Goal: Task Accomplishment & Management: Use online tool/utility

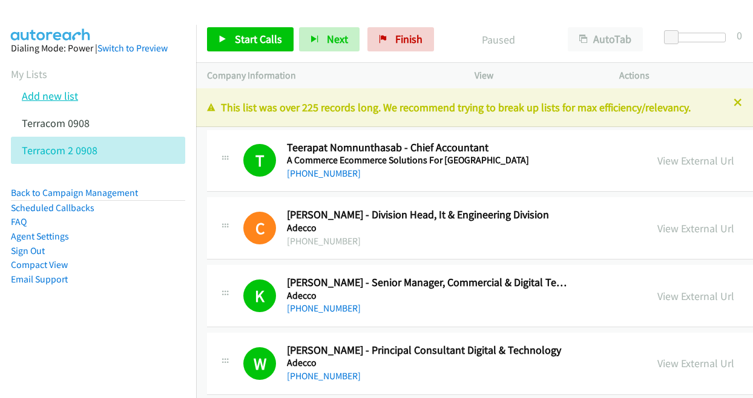
click at [63, 93] on link "Add new list" at bounding box center [50, 96] width 56 height 14
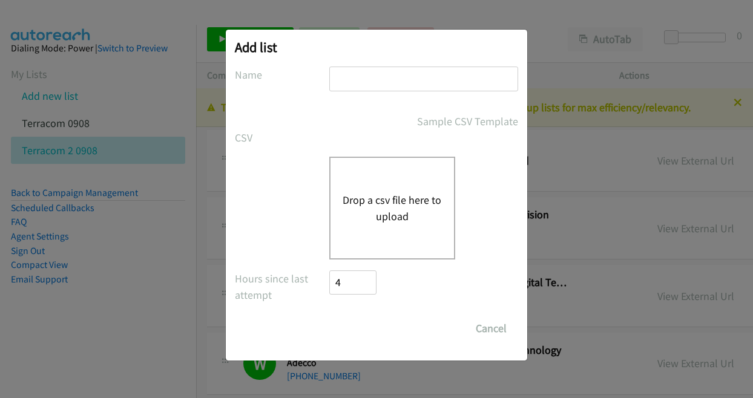
click at [403, 198] on button "Drop a csv file here to upload" at bounding box center [391, 208] width 99 height 33
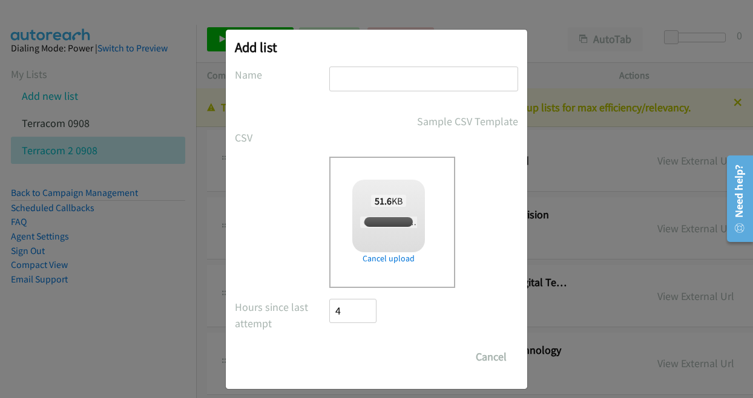
checkbox input "true"
click at [418, 70] on input "text" at bounding box center [423, 79] width 189 height 25
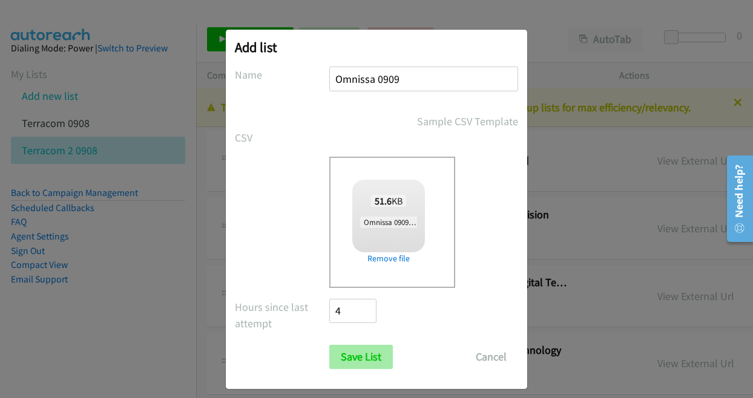
type input "Omnissa 0909"
click at [356, 355] on input "Save List" at bounding box center [361, 357] width 64 height 24
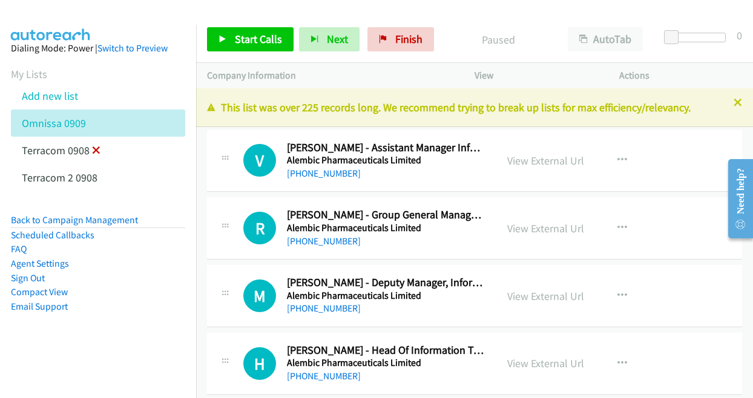
click at [95, 152] on icon at bounding box center [96, 151] width 8 height 8
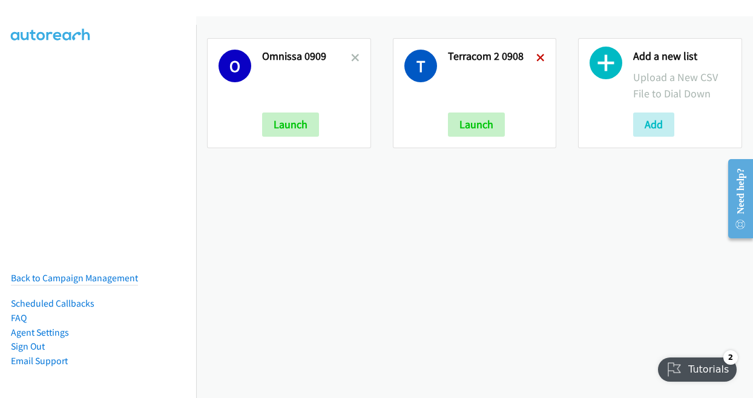
click at [536, 54] on icon at bounding box center [540, 58] width 8 height 8
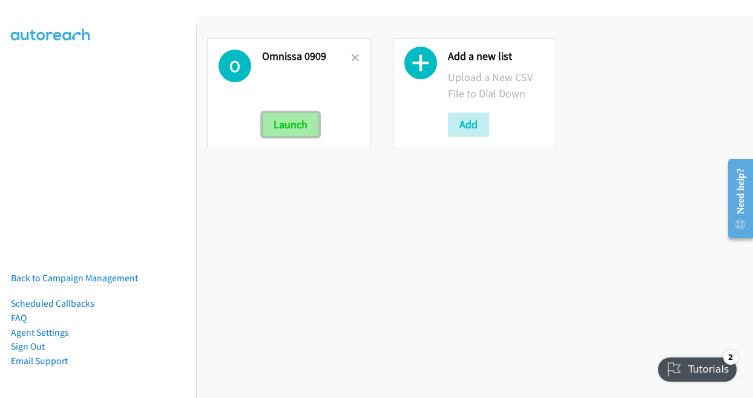
click at [301, 121] on button "Launch" at bounding box center [290, 125] width 57 height 24
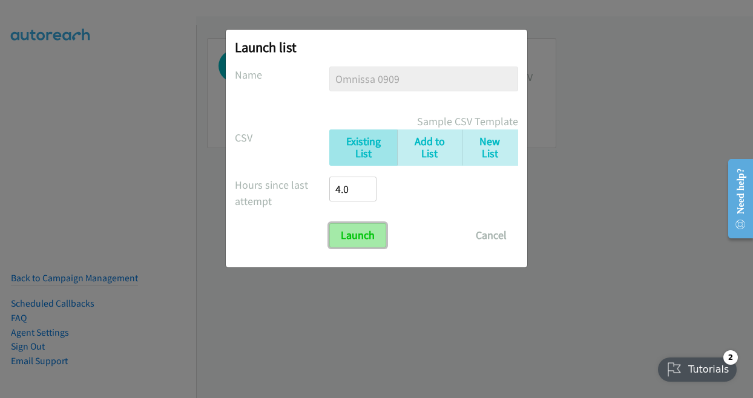
click at [355, 241] on input "Launch" at bounding box center [357, 235] width 57 height 24
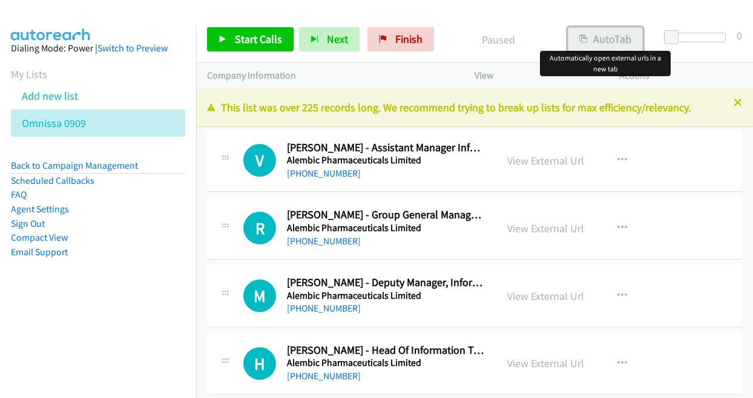
click at [600, 33] on button "AutoTab" at bounding box center [605, 39] width 75 height 24
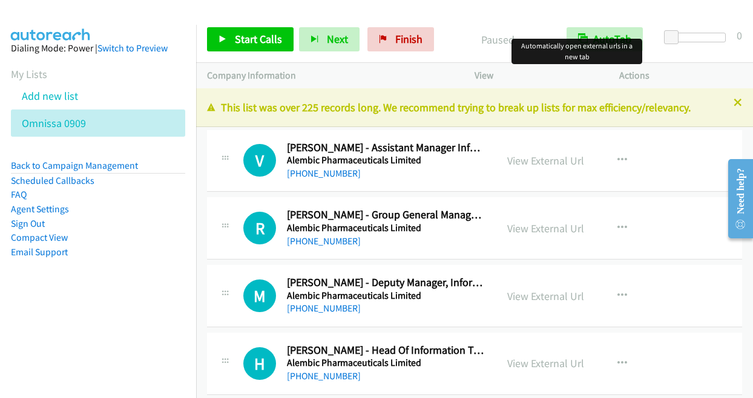
click at [207, 133] on div "V Callback Scheduled [PERSON_NAME] - Assistant Manager Information Technology A…" at bounding box center [474, 161] width 535 height 62
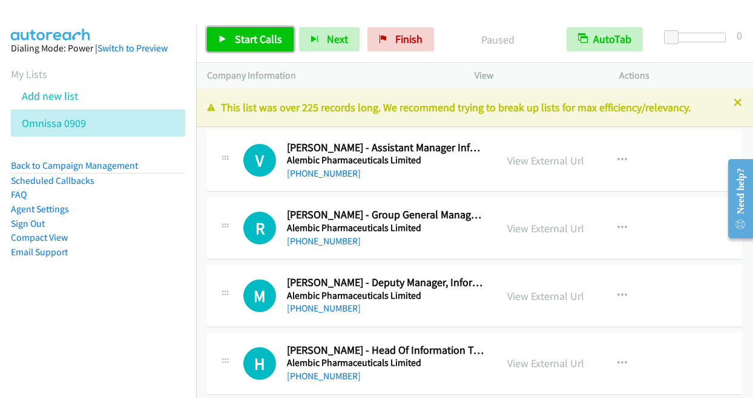
click at [235, 39] on span "Start Calls" at bounding box center [258, 39] width 47 height 14
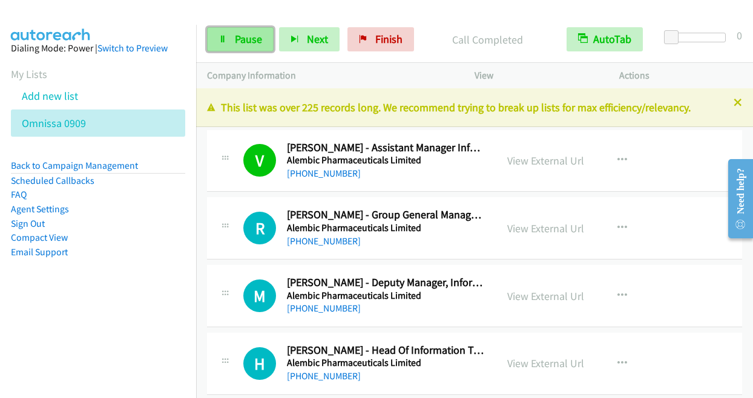
click at [262, 31] on link "Pause" at bounding box center [240, 39] width 67 height 24
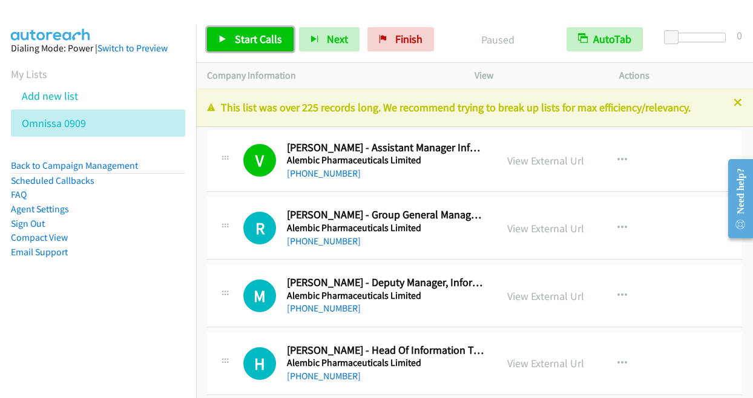
click at [238, 38] on span "Start Calls" at bounding box center [258, 39] width 47 height 14
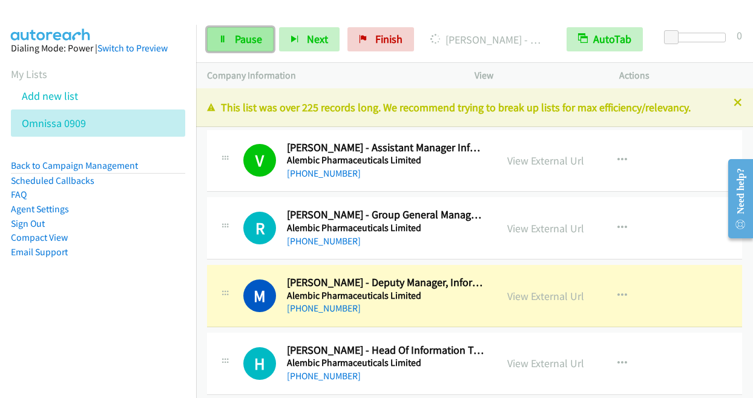
click at [229, 29] on link "Pause" at bounding box center [240, 39] width 67 height 24
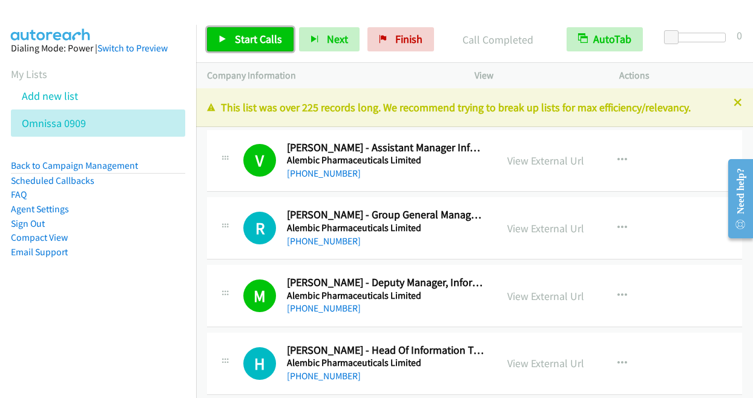
click at [235, 39] on span "Start Calls" at bounding box center [258, 39] width 47 height 14
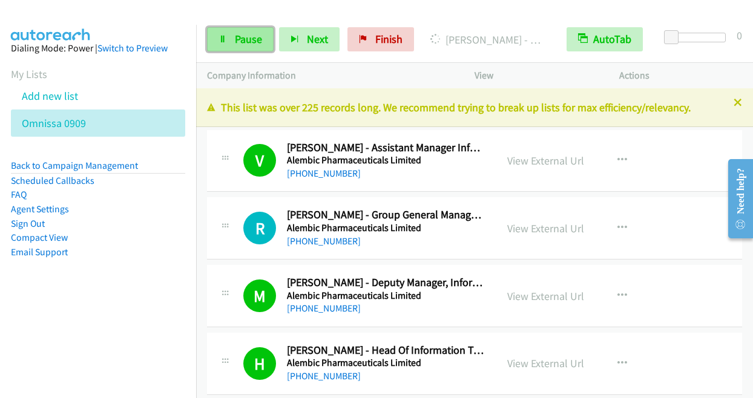
click at [252, 34] on span "Pause" at bounding box center [248, 39] width 27 height 14
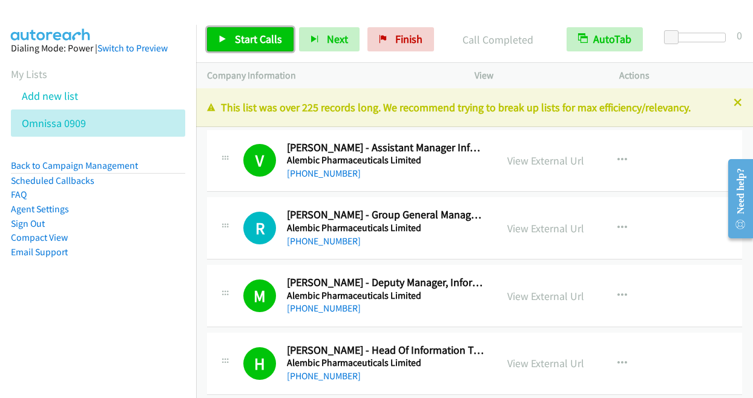
click at [252, 42] on span "Start Calls" at bounding box center [258, 39] width 47 height 14
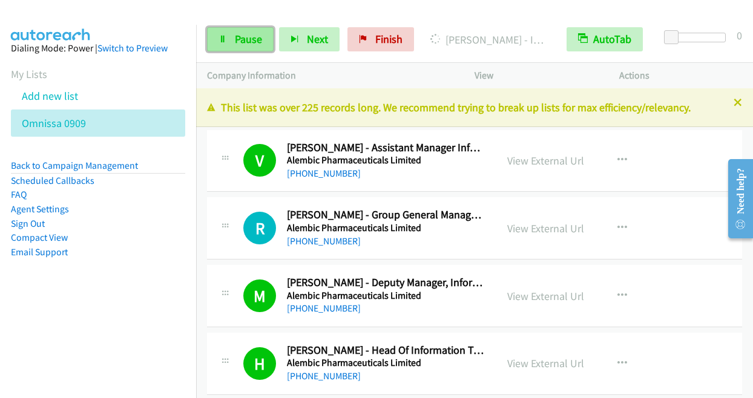
click at [232, 38] on link "Pause" at bounding box center [240, 39] width 67 height 24
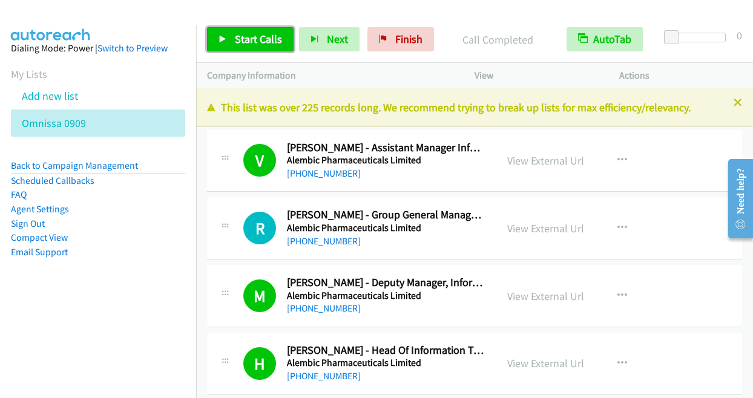
click at [232, 50] on link "Start Calls" at bounding box center [250, 39] width 87 height 24
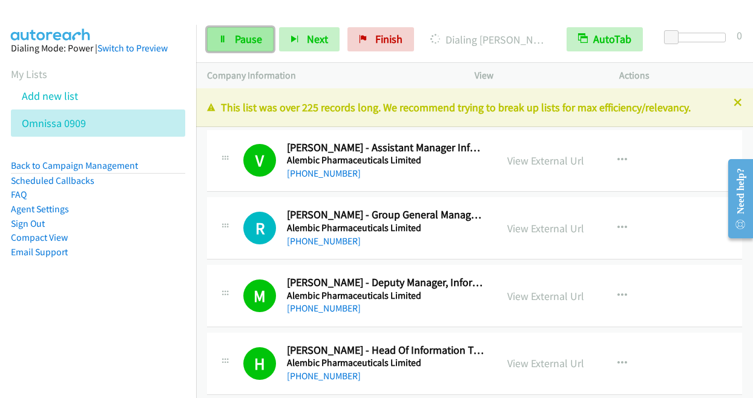
click at [240, 45] on span "Pause" at bounding box center [248, 39] width 27 height 14
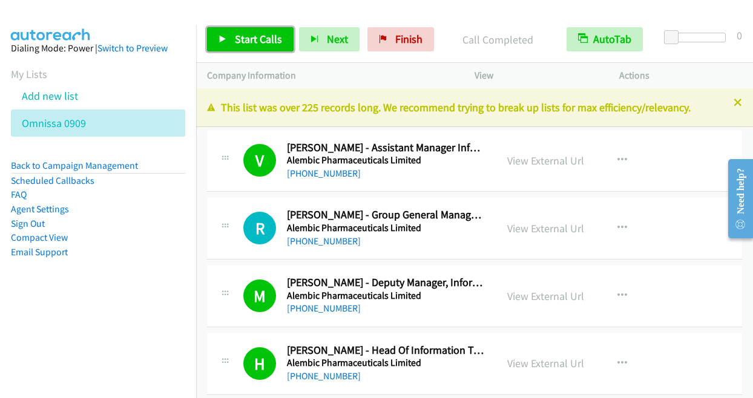
click at [230, 44] on link "Start Calls" at bounding box center [250, 39] width 87 height 24
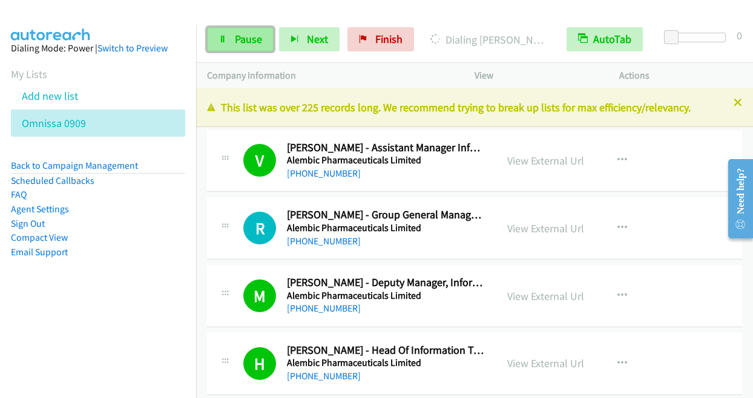
click at [244, 43] on span "Pause" at bounding box center [248, 39] width 27 height 14
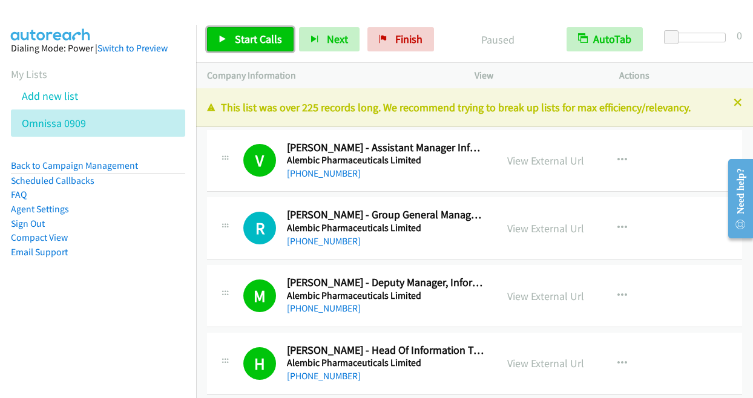
click at [232, 45] on link "Start Calls" at bounding box center [250, 39] width 87 height 24
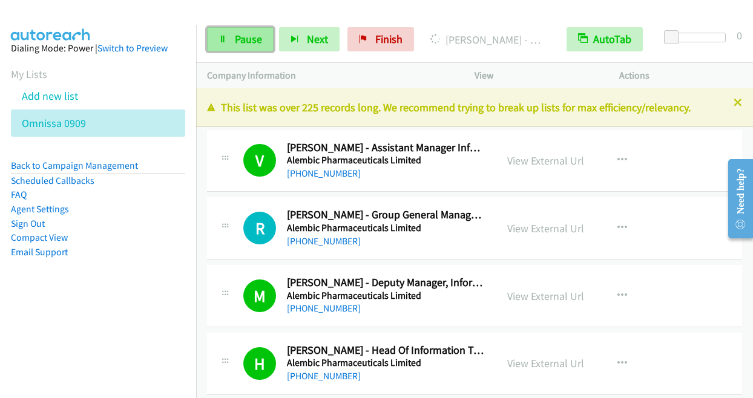
click at [232, 48] on link "Pause" at bounding box center [240, 39] width 67 height 24
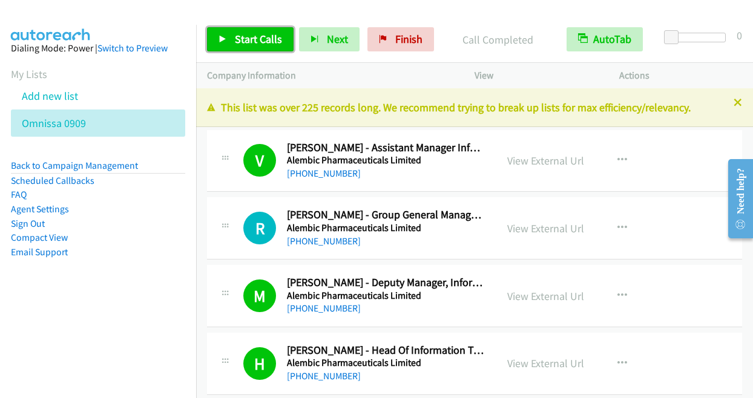
click at [264, 36] on span "Start Calls" at bounding box center [258, 39] width 47 height 14
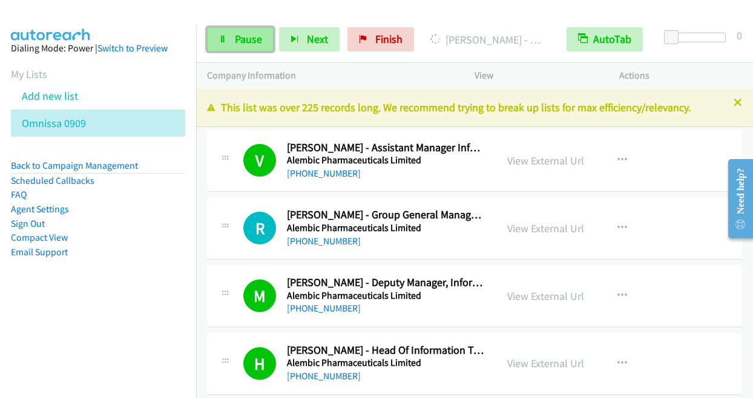
click at [242, 31] on link "Pause" at bounding box center [240, 39] width 67 height 24
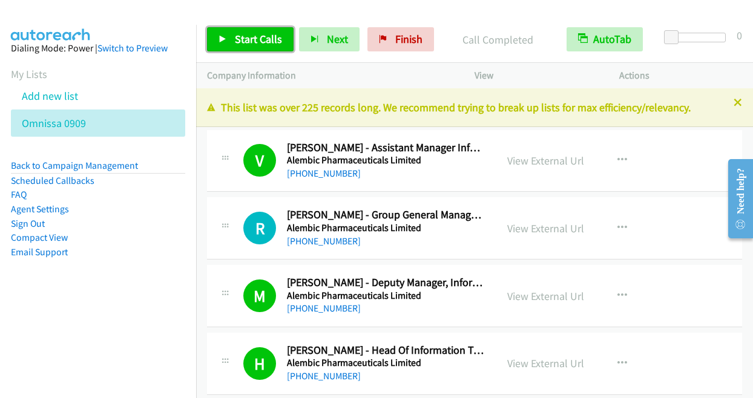
click at [258, 31] on link "Start Calls" at bounding box center [250, 39] width 87 height 24
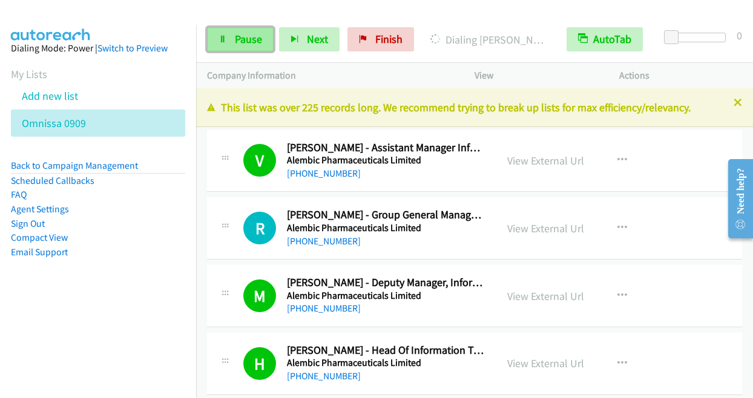
click at [240, 43] on span "Pause" at bounding box center [248, 39] width 27 height 14
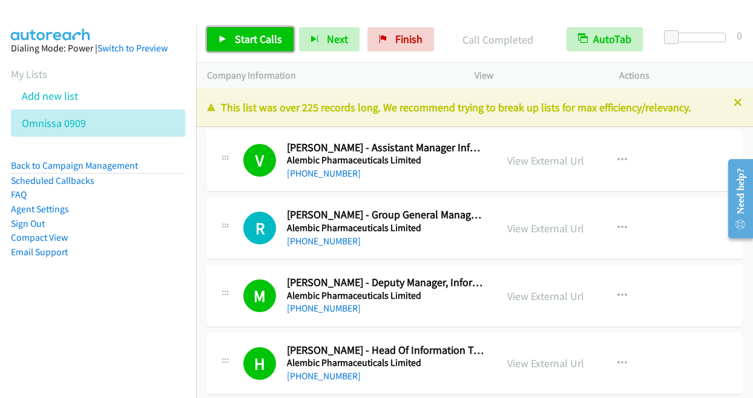
click at [240, 51] on link "Start Calls" at bounding box center [250, 39] width 87 height 24
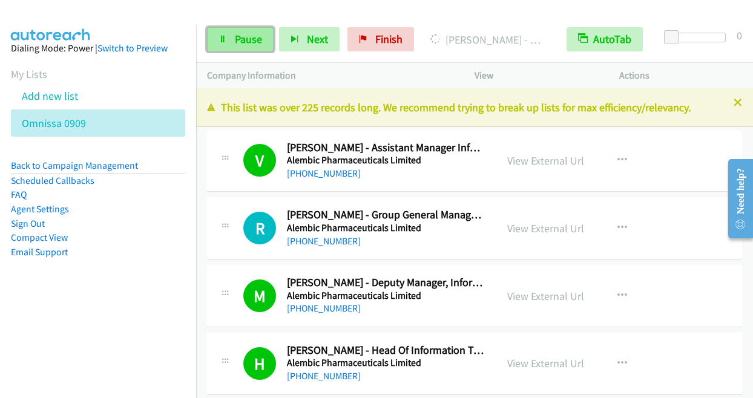
click at [230, 43] on link "Pause" at bounding box center [240, 39] width 67 height 24
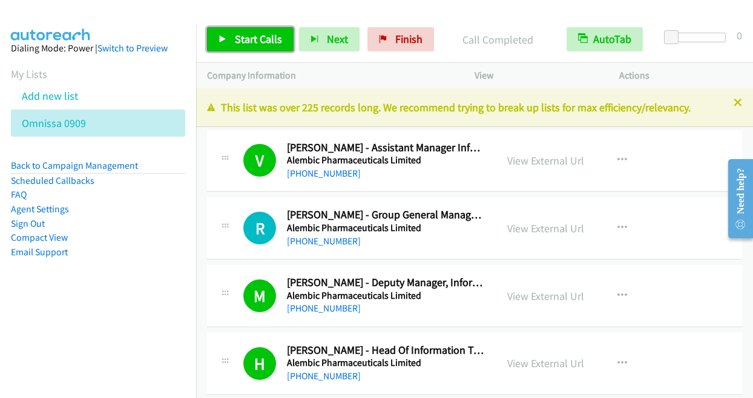
click at [244, 36] on span "Start Calls" at bounding box center [258, 39] width 47 height 14
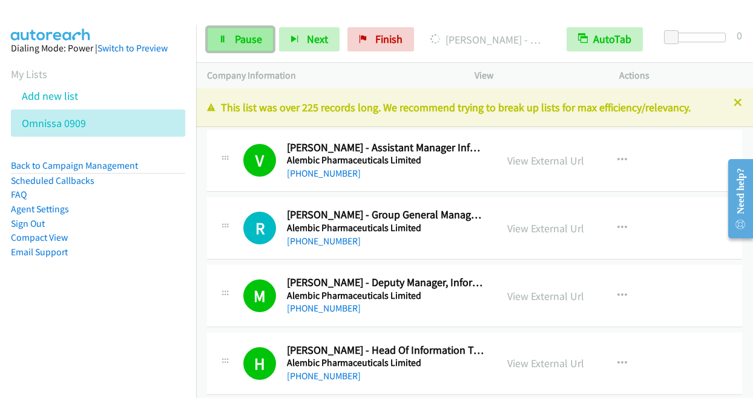
click at [252, 44] on span "Pause" at bounding box center [248, 39] width 27 height 14
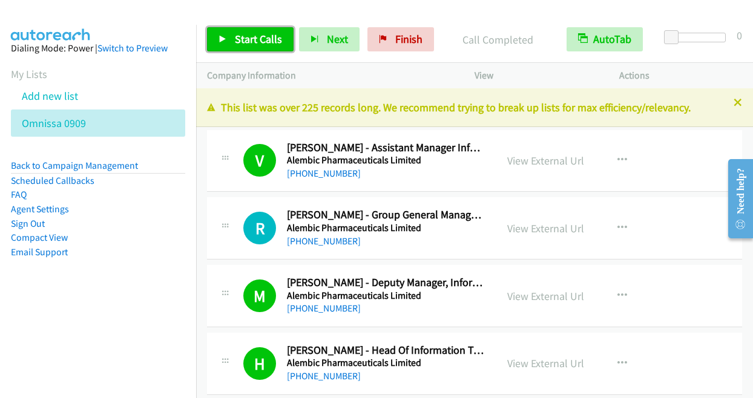
click at [249, 38] on span "Start Calls" at bounding box center [258, 39] width 47 height 14
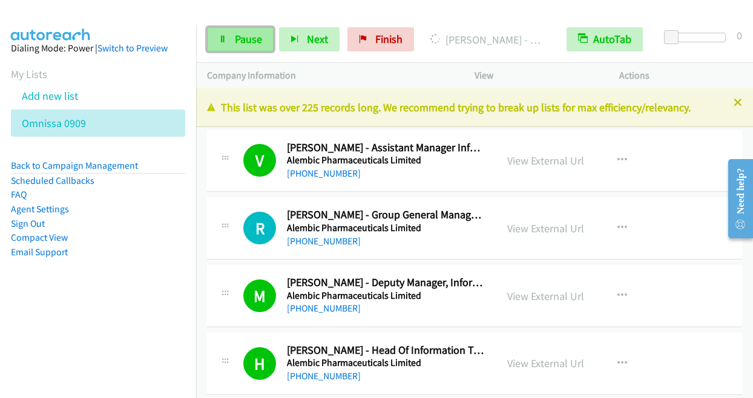
click at [233, 34] on link "Pause" at bounding box center [240, 39] width 67 height 24
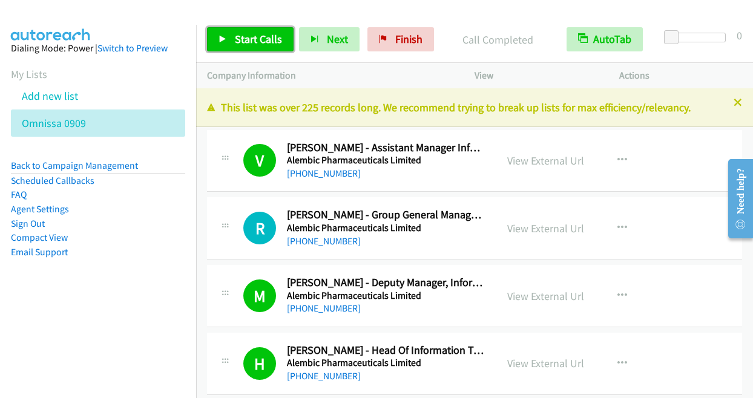
click at [233, 34] on link "Start Calls" at bounding box center [250, 39] width 87 height 24
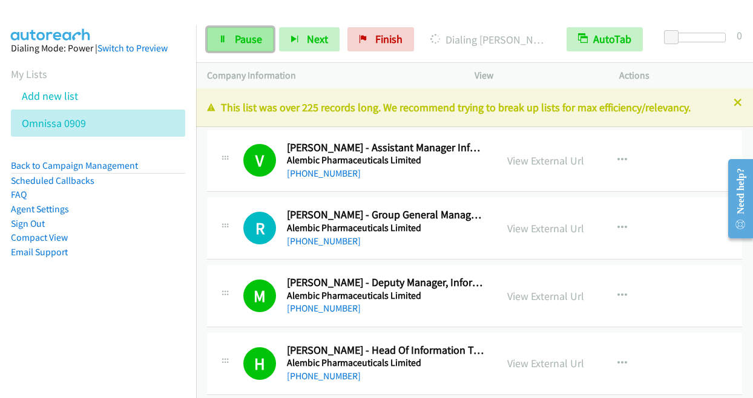
click at [233, 34] on link "Pause" at bounding box center [240, 39] width 67 height 24
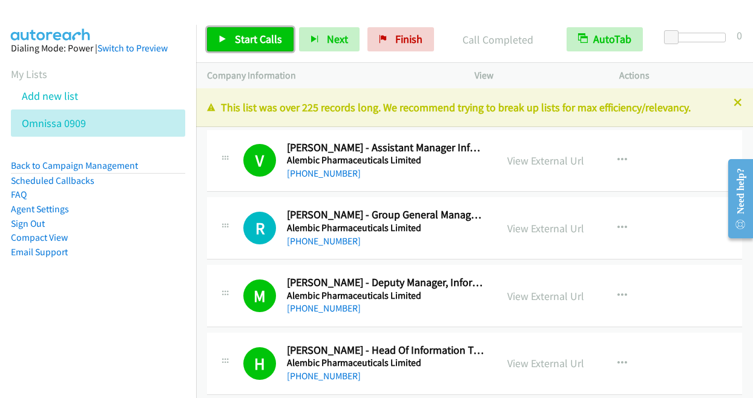
click at [215, 39] on link "Start Calls" at bounding box center [250, 39] width 87 height 24
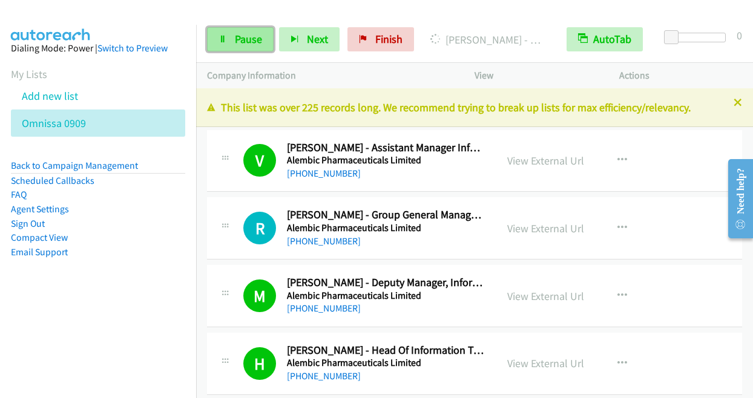
click at [224, 44] on link "Pause" at bounding box center [240, 39] width 67 height 24
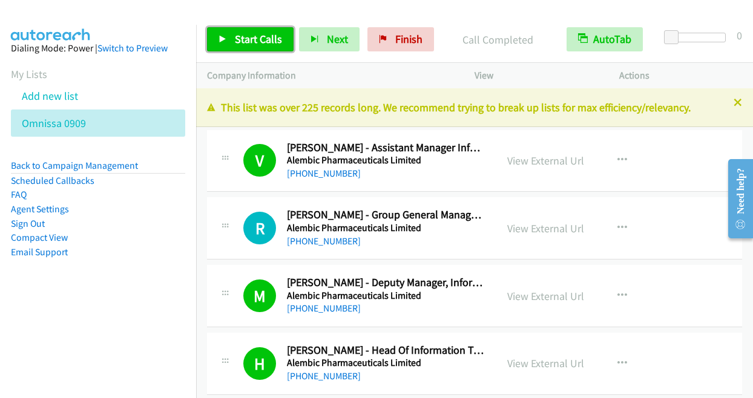
click at [232, 47] on link "Start Calls" at bounding box center [250, 39] width 87 height 24
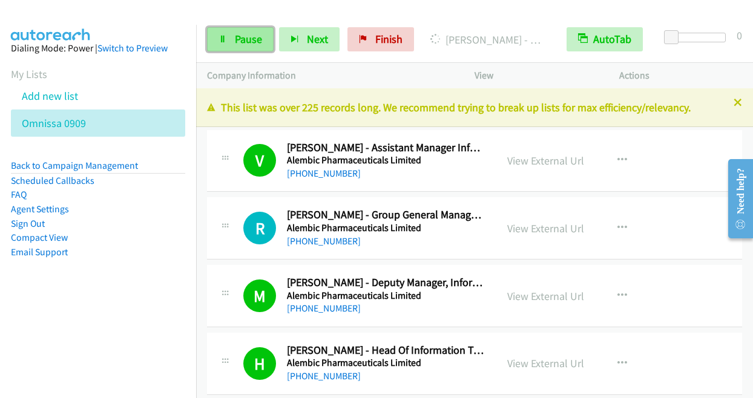
click at [220, 43] on icon at bounding box center [222, 40] width 8 height 8
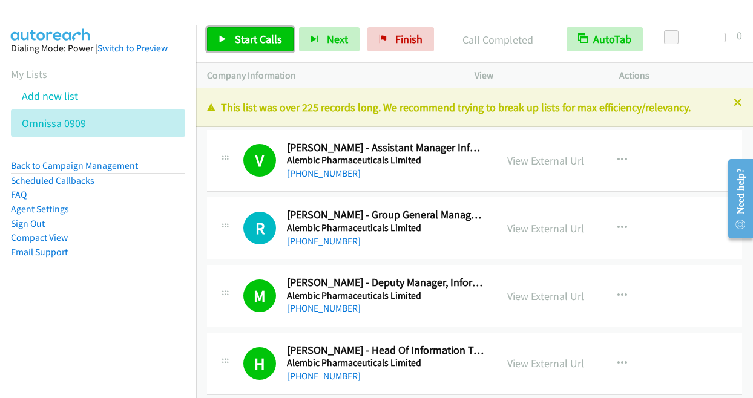
click at [229, 43] on link "Start Calls" at bounding box center [250, 39] width 87 height 24
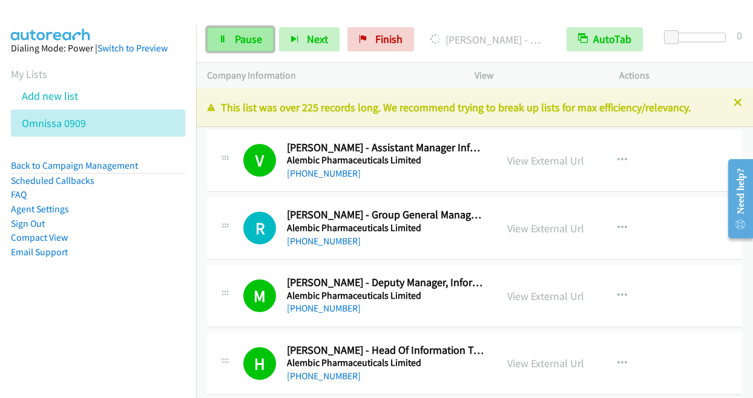
click at [229, 43] on link "Pause" at bounding box center [240, 39] width 67 height 24
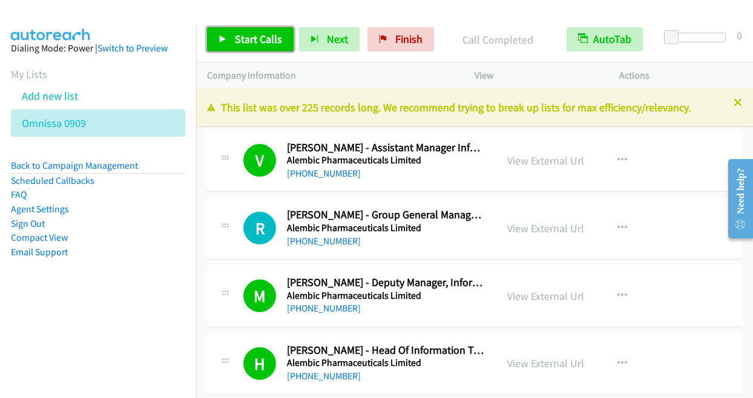
click at [269, 34] on span "Start Calls" at bounding box center [258, 39] width 47 height 14
